Goal: Contribute content: Contribute content

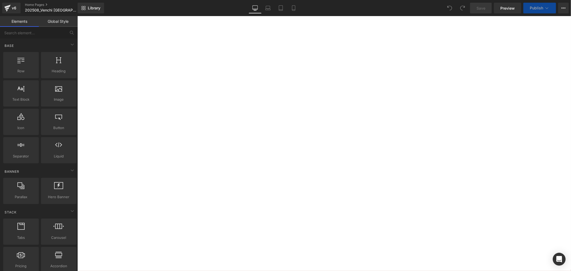
click at [77, 16] on icon at bounding box center [77, 16] width 0 height 0
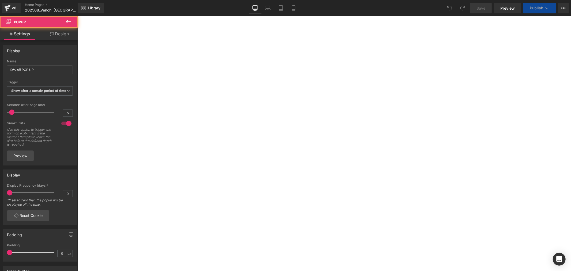
click at [77, 16] on div at bounding box center [77, 16] width 0 height 0
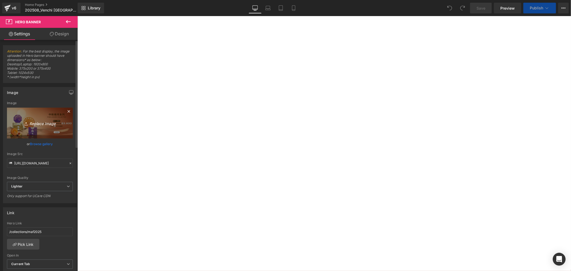
click at [41, 122] on icon "Replace Image" at bounding box center [39, 123] width 43 height 7
type input "C:\fakepath\OS hero BN_1920x800_MAF_滿額贈.jpg"
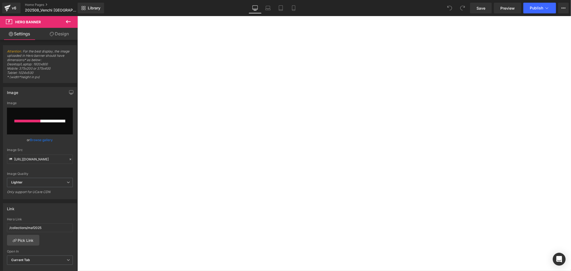
click at [77, 16] on icon at bounding box center [77, 16] width 0 height 0
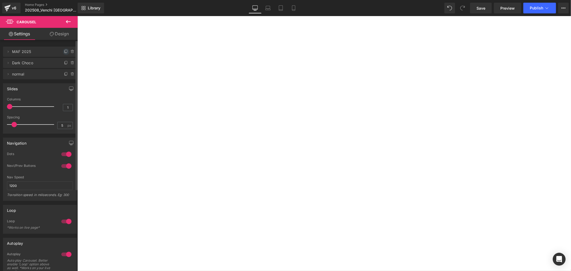
click at [64, 50] on icon at bounding box center [66, 52] width 4 height 4
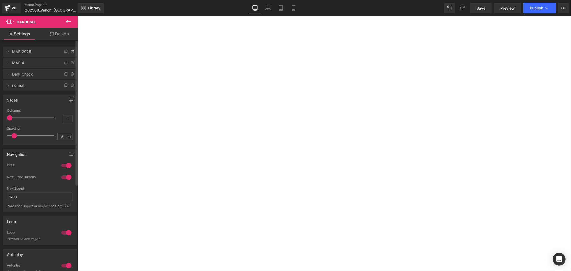
click at [21, 62] on span "MAF 4" at bounding box center [34, 63] width 45 height 10
click at [51, 64] on span "MAF 4" at bounding box center [34, 63] width 45 height 10
click at [9, 64] on icon at bounding box center [8, 63] width 4 height 4
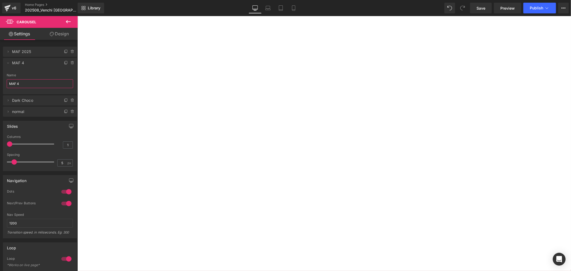
drag, startPoint x: 23, startPoint y: 83, endPoint x: -2, endPoint y: 79, distance: 25.5
click at [0, 79] on html "Carousel You are previewing how the will restyle your page. You can not edit El…" at bounding box center [285, 135] width 571 height 271
type input "Bar 3+1"
click at [77, 16] on div at bounding box center [77, 16] width 0 height 0
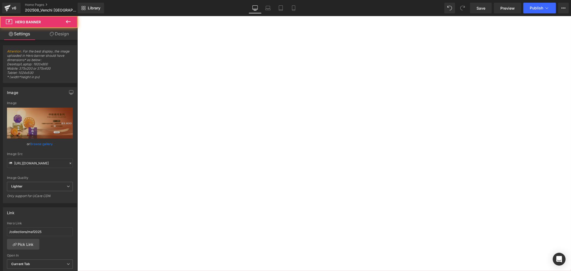
scroll to position [59, 0]
click at [77, 16] on button "›" at bounding box center [77, 16] width 0 height 0
click at [77, 16] on div at bounding box center [77, 16] width 0 height 0
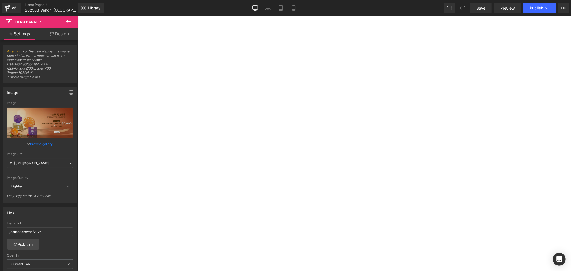
click at [77, 16] on div at bounding box center [77, 16] width 0 height 0
click at [40, 123] on icon "Replace Image" at bounding box center [39, 123] width 43 height 7
type input "C:\fakepath\OS hero BN_1920x800_SEPT_BAR 3+1.jpg"
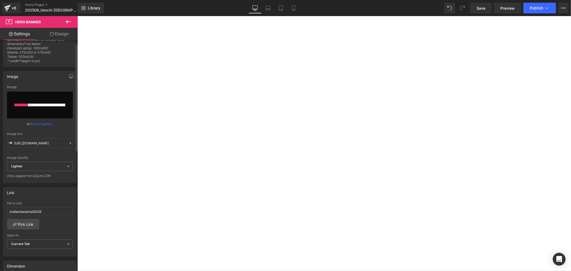
scroll to position [30, 0]
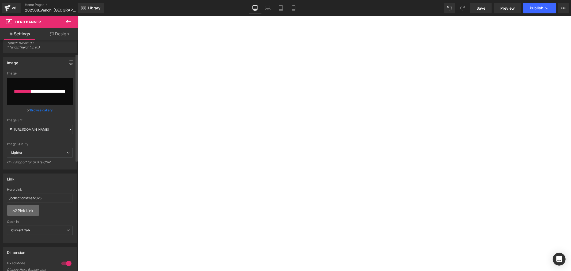
click at [24, 214] on link "Pick Link" at bounding box center [23, 210] width 32 height 11
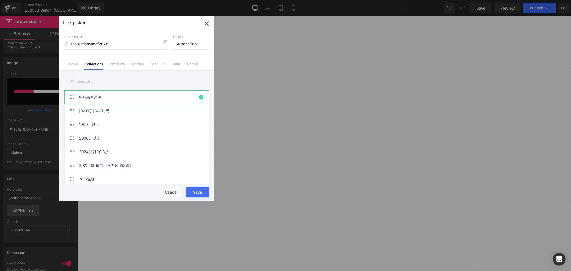
click at [90, 78] on input "text" at bounding box center [136, 82] width 145 height 12
type input "[URL][DOMAIN_NAME]"
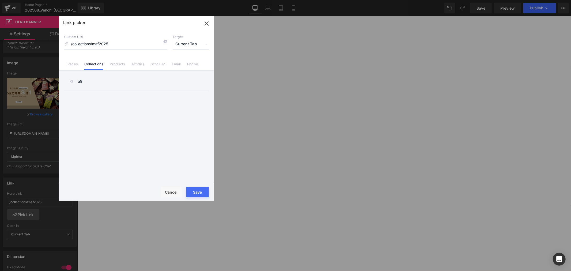
type input "a"
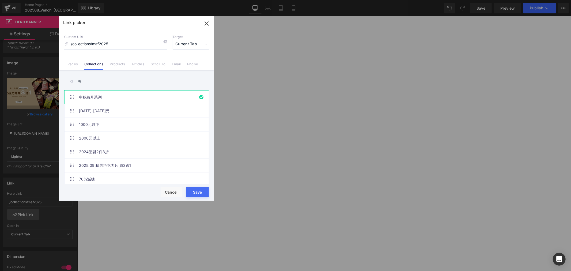
type input "矮"
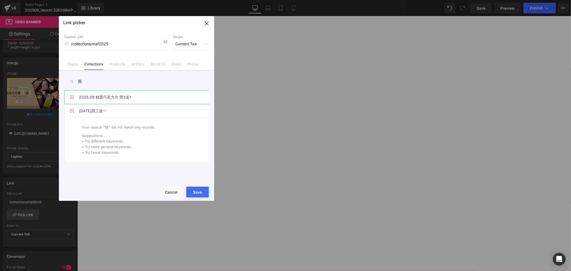
type input "買"
click at [94, 97] on link "2025.09 精選巧克力片 買3送1" at bounding box center [138, 97] width 118 height 13
type input "/collections/barpomo2509"
click at [200, 192] on button "Save" at bounding box center [197, 192] width 23 height 11
type input "/collections/barpomo2509"
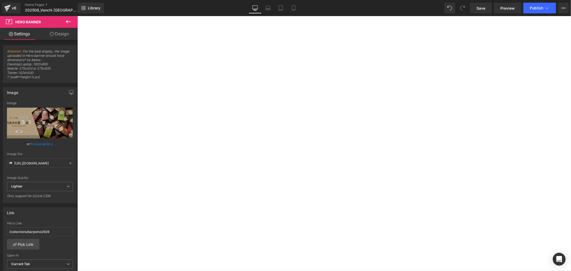
click at [77, 16] on button "‹" at bounding box center [77, 16] width 0 height 0
click at [77, 16] on div at bounding box center [77, 16] width 0 height 0
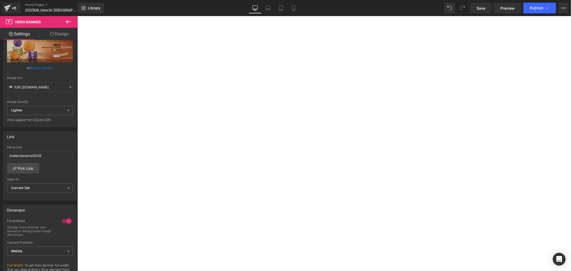
scroll to position [89, 0]
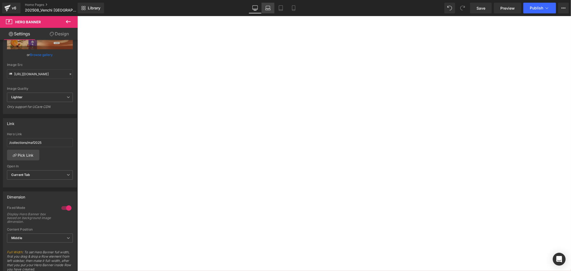
click at [269, 12] on link "Laptop" at bounding box center [268, 8] width 13 height 11
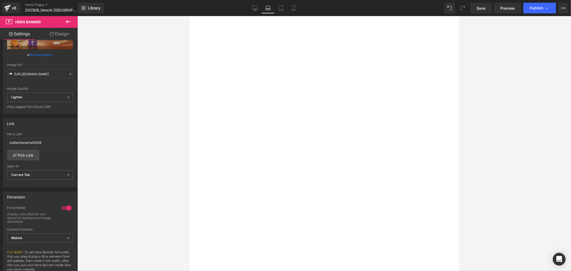
click at [190, 16] on div at bounding box center [190, 16] width 0 height 0
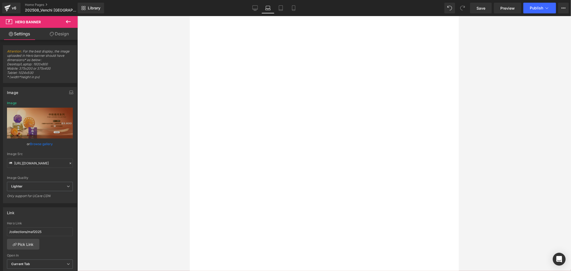
click at [190, 16] on span at bounding box center [190, 16] width 0 height 0
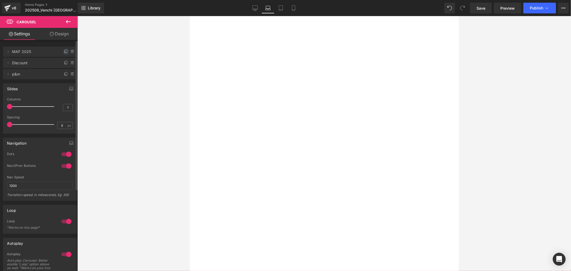
click at [65, 51] on icon at bounding box center [66, 52] width 4 height 4
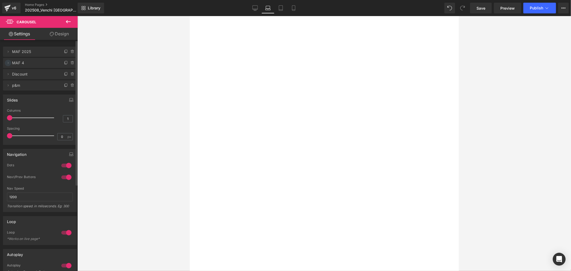
click at [10, 64] on icon at bounding box center [8, 63] width 4 height 4
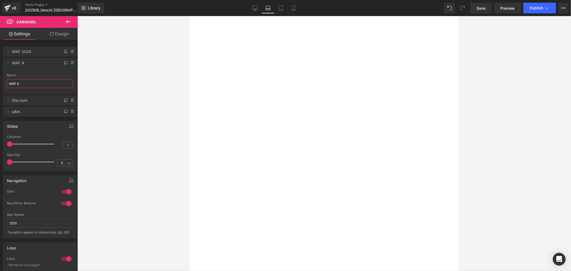
drag, startPoint x: 31, startPoint y: 85, endPoint x: -1, endPoint y: 84, distance: 31.7
click at [0, 84] on html "Carousel You are previewing how the will restyle your page. You can not edit El…" at bounding box center [285, 135] width 571 height 271
type input "BAR 3+1"
click at [190, 16] on div at bounding box center [190, 16] width 0 height 0
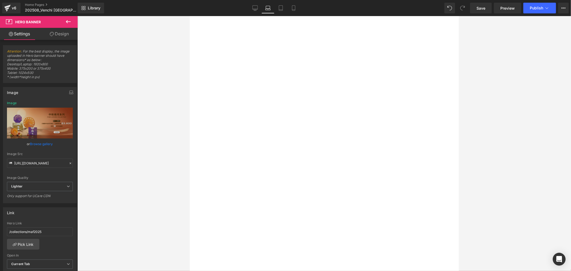
click at [190, 16] on button "›" at bounding box center [190, 16] width 0 height 0
click at [190, 16] on div at bounding box center [190, 16] width 0 height 0
click at [33, 123] on icon "Replace Image" at bounding box center [39, 123] width 43 height 7
click at [44, 145] on link "Browse gallery" at bounding box center [41, 143] width 23 height 9
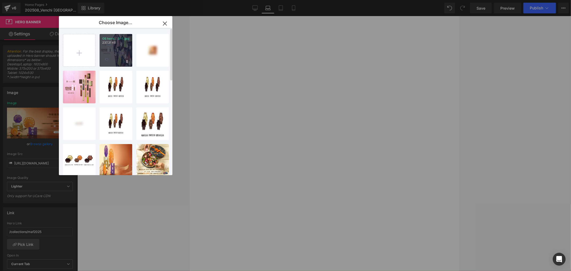
click at [110, 41] on p "237.31 KB" at bounding box center [115, 43] width 27 height 4
type input "[URL][DOMAIN_NAME]"
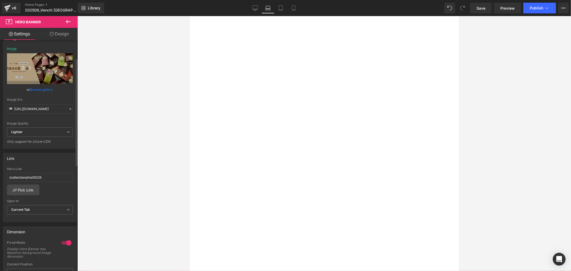
scroll to position [59, 0]
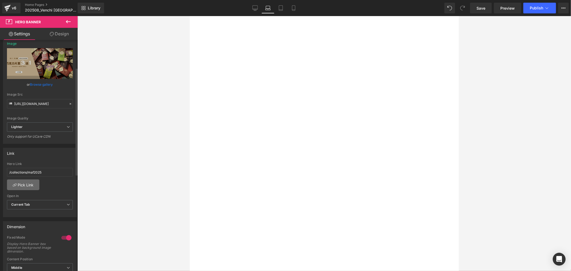
click at [21, 185] on link "Pick Link" at bounding box center [23, 184] width 32 height 11
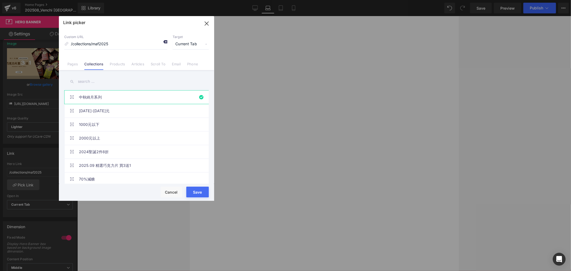
click at [164, 42] on icon at bounding box center [165, 42] width 4 height 4
click at [135, 83] on input "text" at bounding box center [136, 82] width 145 height 12
type input "馬"
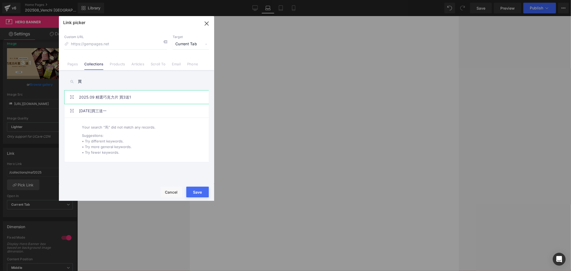
type input "買"
click at [133, 95] on link "2025.09 精選巧克力片 買3送1" at bounding box center [138, 97] width 118 height 13
type input "/collections/barpomo2509"
click at [197, 193] on button "Save" at bounding box center [197, 192] width 23 height 11
type input "/collections/barpomo2509"
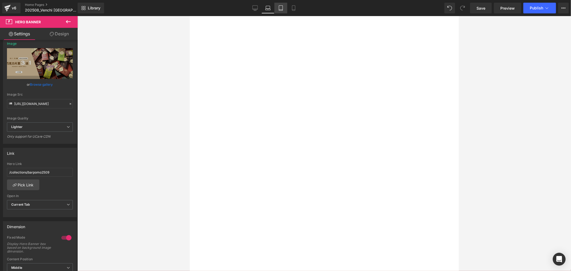
click at [283, 9] on link "Tablet" at bounding box center [281, 8] width 13 height 11
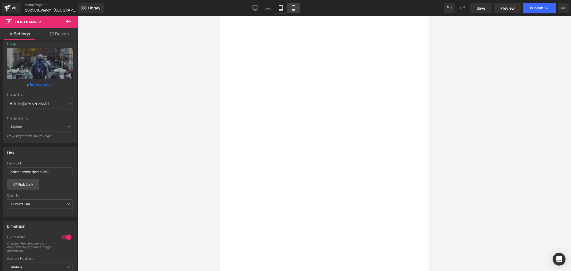
type input "[URL][DOMAIN_NAME]"
click at [220, 16] on div at bounding box center [220, 16] width 0 height 0
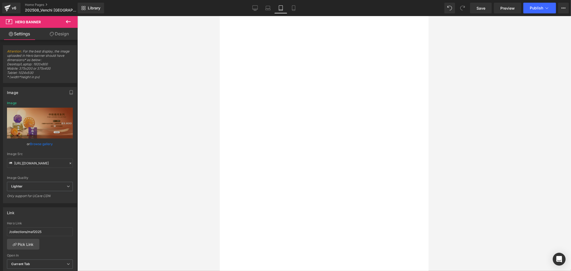
click at [220, 16] on icon at bounding box center [220, 16] width 0 height 0
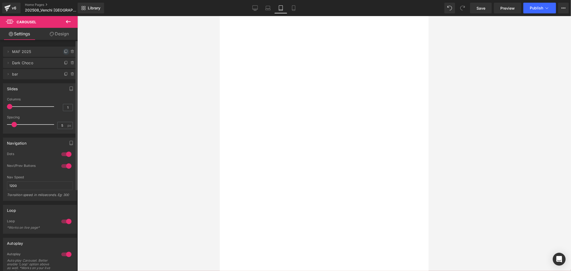
click at [64, 50] on icon at bounding box center [66, 52] width 4 height 4
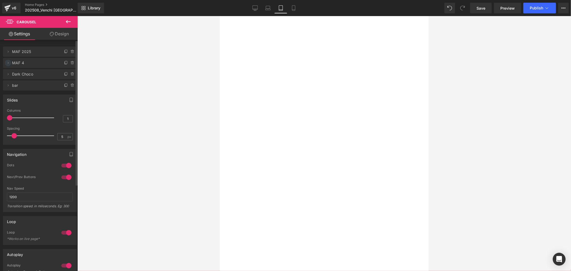
click at [7, 63] on icon at bounding box center [8, 63] width 4 height 4
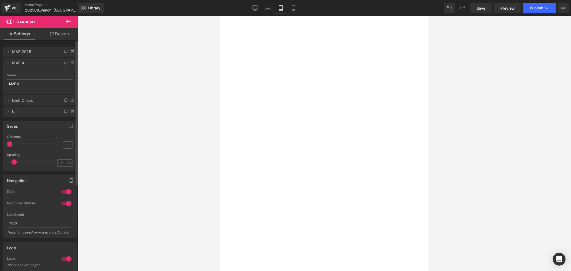
click at [25, 84] on input "MAF 4" at bounding box center [40, 83] width 66 height 9
type input "M"
type input "BAR 3+1"
click at [220, 16] on div at bounding box center [220, 16] width 0 height 0
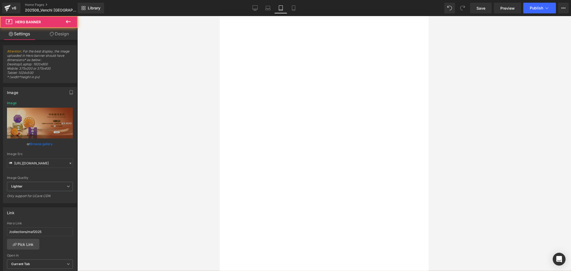
click at [220, 16] on div at bounding box center [220, 16] width 0 height 0
click at [220, 16] on button "›" at bounding box center [220, 16] width 0 height 0
click at [220, 16] on div "Hero Banner Hero Banner Hero Banner" at bounding box center [220, 16] width 0 height 0
click at [220, 16] on div at bounding box center [220, 16] width 0 height 0
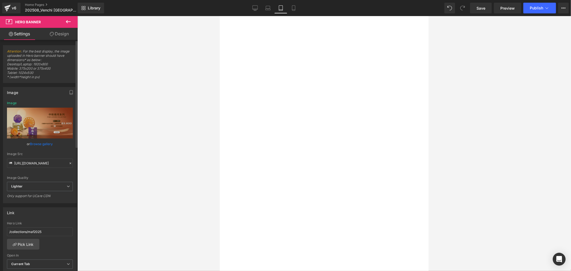
click at [47, 143] on link "Browse gallery" at bounding box center [41, 143] width 23 height 9
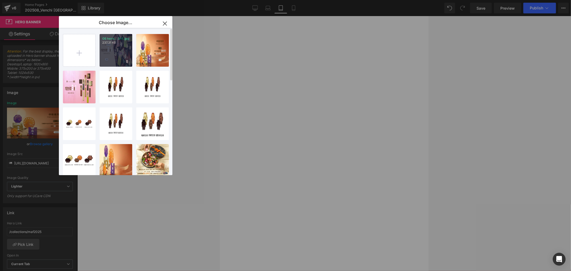
click at [121, 39] on p "OS hero... 3+1.jpg" at bounding box center [115, 39] width 27 height 4
type input "[URL][DOMAIN_NAME]"
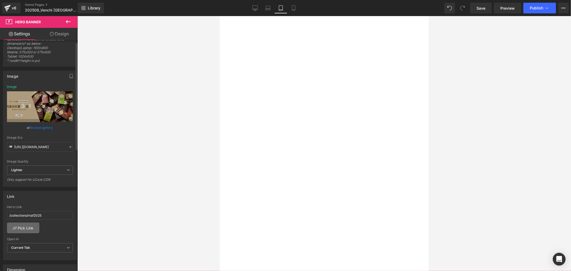
scroll to position [30, 0]
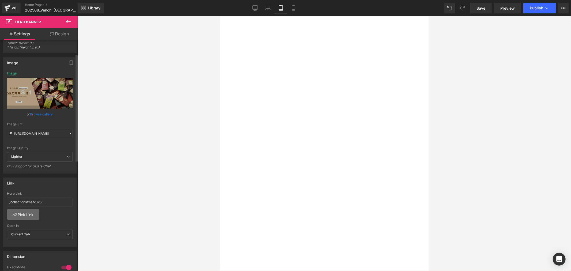
click at [30, 209] on link "Pick Link" at bounding box center [23, 214] width 32 height 11
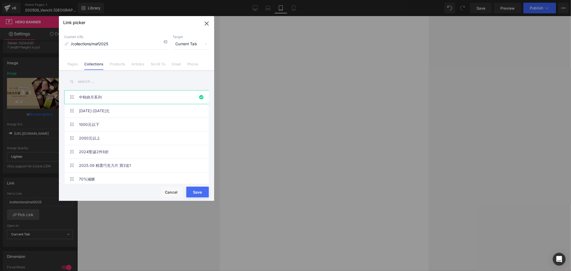
click at [92, 86] on input "text" at bounding box center [136, 82] width 145 height 12
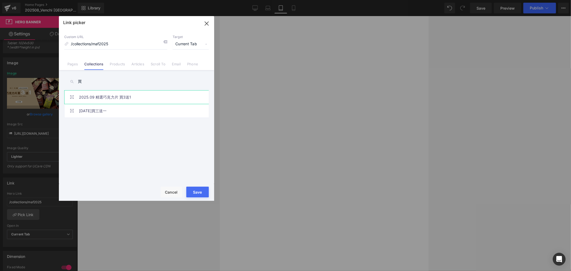
type input "買"
click at [144, 99] on link "2025.09 精選巧克力片 買3送1" at bounding box center [138, 97] width 118 height 13
type input "/collections/barpomo2509"
click at [197, 189] on button "Save" at bounding box center [197, 192] width 23 height 11
type input "/collections/barpomo2509"
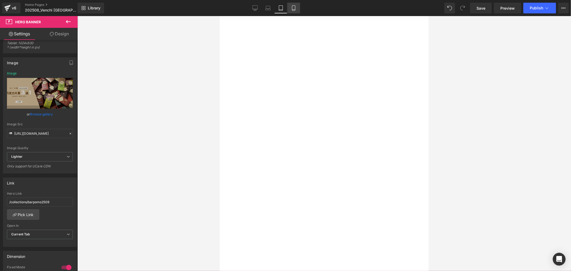
click at [293, 5] on link "Mobile" at bounding box center [293, 8] width 13 height 11
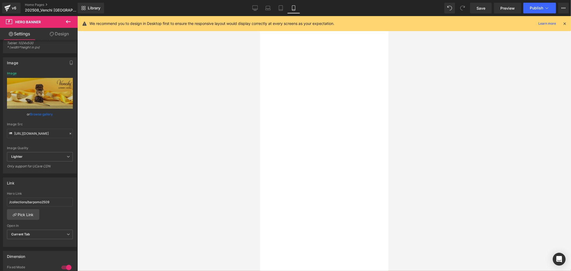
type input "[URL][DOMAIN_NAME]"
drag, startPoint x: 308, startPoint y: 54, endPoint x: 443, endPoint y: 81, distance: 137.1
click at [260, 16] on icon at bounding box center [260, 16] width 0 height 0
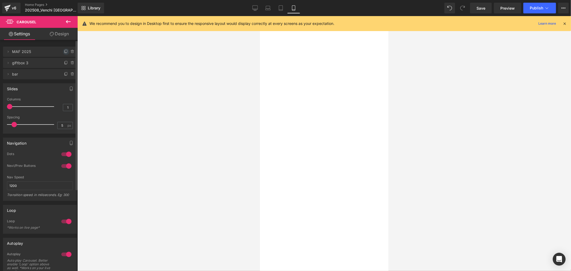
click at [64, 51] on icon at bounding box center [66, 52] width 4 height 4
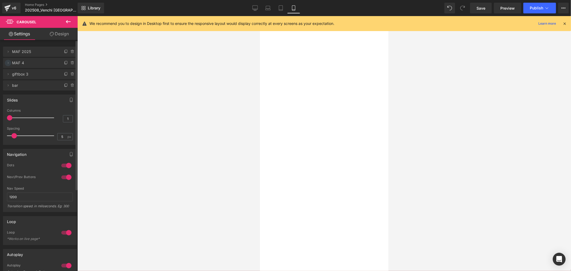
click at [9, 65] on icon at bounding box center [8, 63] width 4 height 4
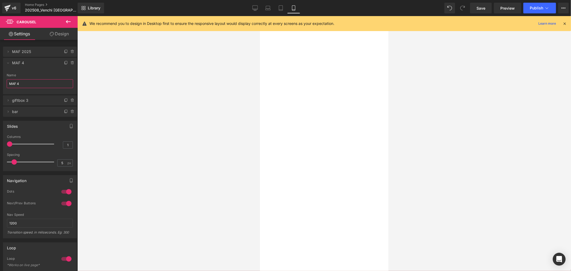
drag, startPoint x: 25, startPoint y: 82, endPoint x: -12, endPoint y: 82, distance: 37.0
click at [0, 82] on html "Carousel You are previewing how the will restyle your page. You can not edit El…" at bounding box center [285, 135] width 571 height 271
type input "A"
type input "BAR 3+1"
click at [260, 16] on div at bounding box center [260, 16] width 0 height 0
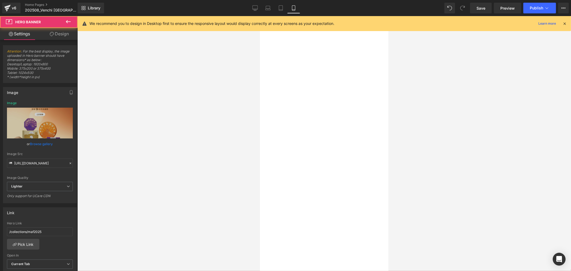
click at [260, 16] on button "›" at bounding box center [260, 16] width 0 height 0
click at [260, 16] on div at bounding box center [260, 16] width 0 height 0
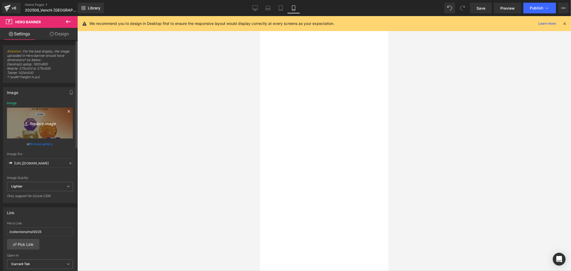
click at [40, 122] on icon "Replace Image" at bounding box center [39, 123] width 43 height 7
type input "C:\fakepath\手機板OS hero BN_1000x1000_MAF滿額贈.jpg"
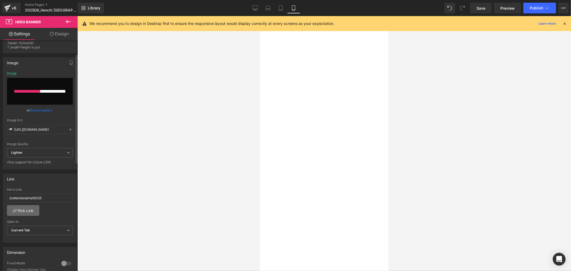
click at [33, 211] on link "Pick Link" at bounding box center [23, 210] width 32 height 11
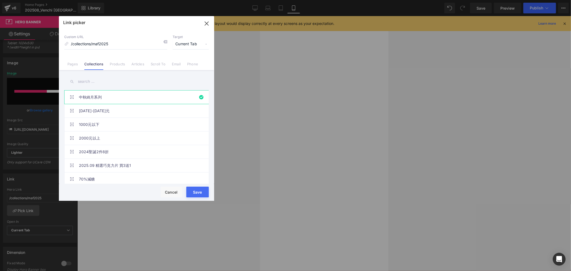
click at [92, 82] on input "text" at bounding box center [136, 82] width 145 height 12
type input "ㄇ"
type input "[URL][DOMAIN_NAME]"
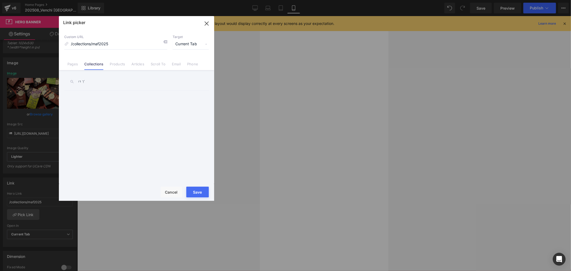
type input "馬"
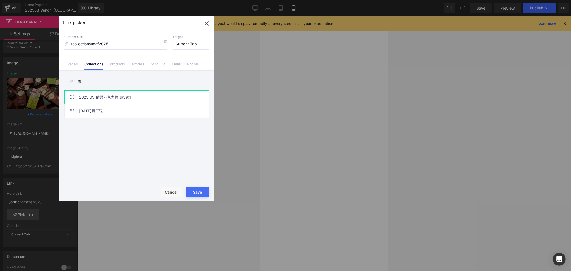
type input "買"
click at [152, 92] on link "2025.09 精選巧克力片 買3送1" at bounding box center [138, 97] width 118 height 13
type input "/collections/barpomo2509"
click at [197, 191] on button "Save" at bounding box center [197, 192] width 23 height 11
type input "/collections/barpomo2509"
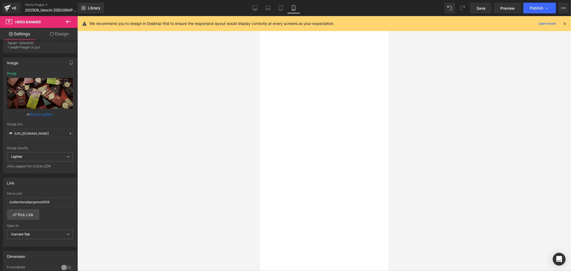
click at [260, 16] on button "‹" at bounding box center [260, 16] width 0 height 0
click at [260, 16] on div at bounding box center [260, 16] width 0 height 0
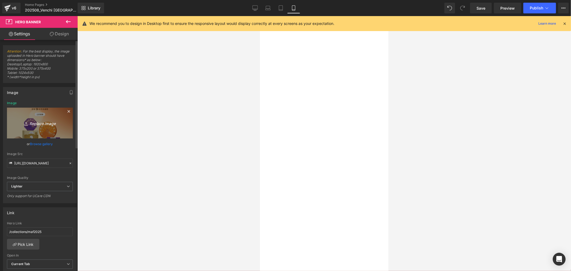
click at [41, 125] on icon "Replace Image" at bounding box center [39, 123] width 43 height 7
type input "C:\fakepath\手機板OS hero BN_1000x1000_SEPT_BAR3+1.jpg"
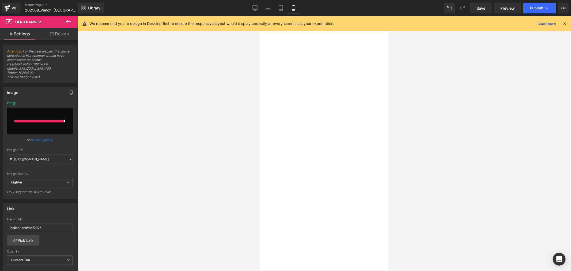
type input "[URL][DOMAIN_NAME]"
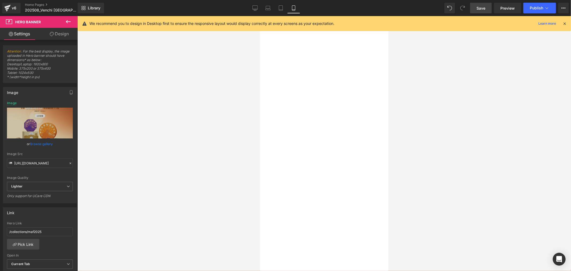
click at [487, 9] on link "Save" at bounding box center [481, 8] width 22 height 11
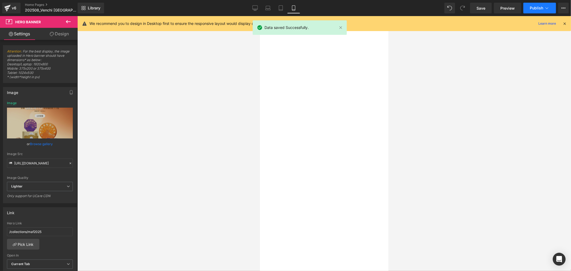
click at [537, 6] on span "Publish" at bounding box center [536, 8] width 13 height 4
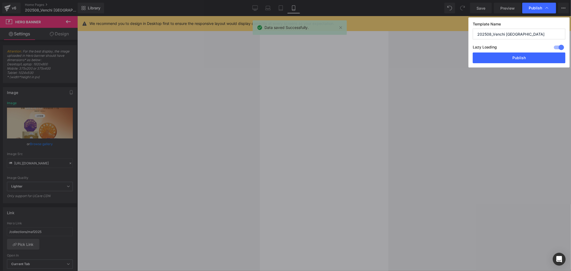
drag, startPoint x: 491, startPoint y: 33, endPoint x: 459, endPoint y: 35, distance: 31.4
click at [459, 35] on div "Publish Template Name 202508_Venchi [GEOGRAPHIC_DATA] Lazy Loading Build Upgrad…" at bounding box center [285, 135] width 571 height 271
click at [504, 34] on input "202508_Venchi [GEOGRAPHIC_DATA]" at bounding box center [519, 34] width 93 height 11
click at [491, 33] on input "202508_Venchi [GEOGRAPHIC_DATA]" at bounding box center [519, 34] width 93 height 11
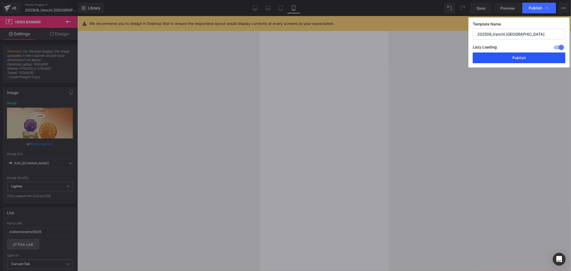
type input "202509_Venchi [GEOGRAPHIC_DATA]"
click at [546, 57] on button "Publish" at bounding box center [519, 58] width 93 height 11
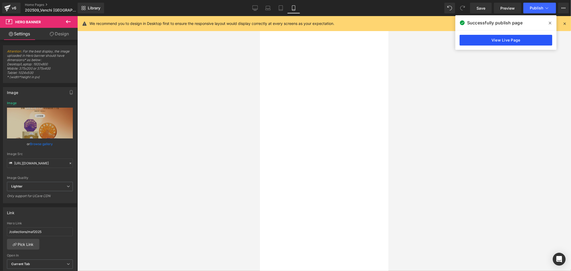
click at [476, 43] on link "View Live Page" at bounding box center [506, 40] width 93 height 11
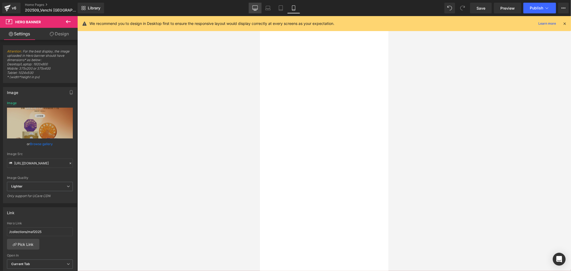
drag, startPoint x: 258, startPoint y: 6, endPoint x: 127, endPoint y: 117, distance: 170.9
click at [258, 6] on icon at bounding box center [255, 7] width 5 height 5
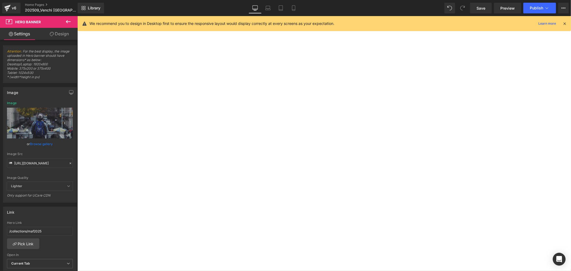
type input "[URL][DOMAIN_NAME]"
click at [77, 16] on div at bounding box center [77, 16] width 0 height 0
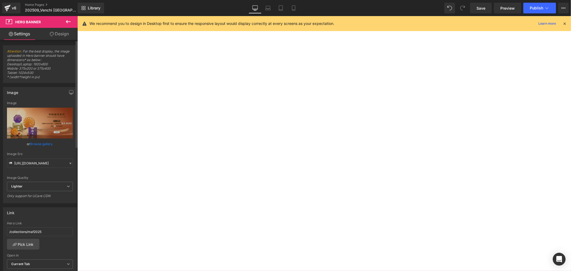
click at [40, 143] on link "Browse gallery" at bounding box center [41, 143] width 23 height 9
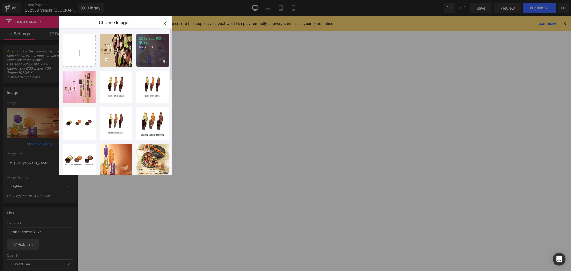
click at [146, 47] on p "139.24 KB" at bounding box center [152, 47] width 27 height 4
type input "[URL][DOMAIN_NAME]"
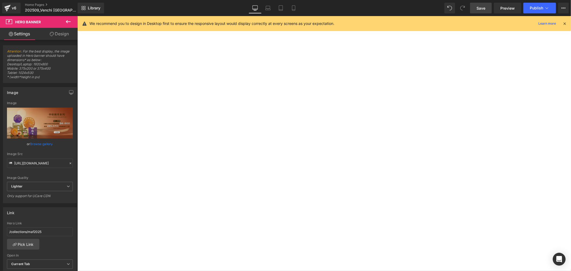
click at [476, 6] on link "Save" at bounding box center [481, 8] width 22 height 11
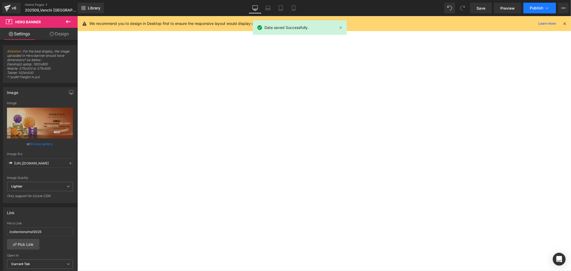
click at [538, 12] on button "Publish" at bounding box center [540, 8] width 33 height 11
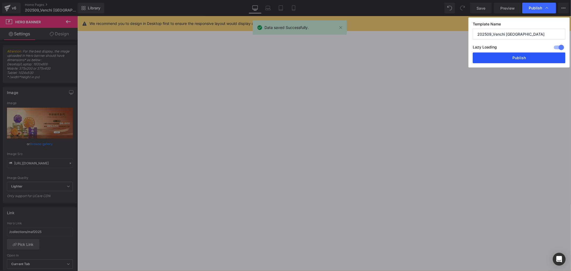
click at [521, 60] on button "Publish" at bounding box center [519, 58] width 93 height 11
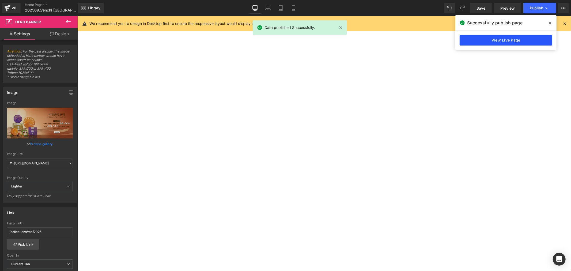
click at [529, 38] on link "View Live Page" at bounding box center [506, 40] width 93 height 11
